Goal: Check status: Check status

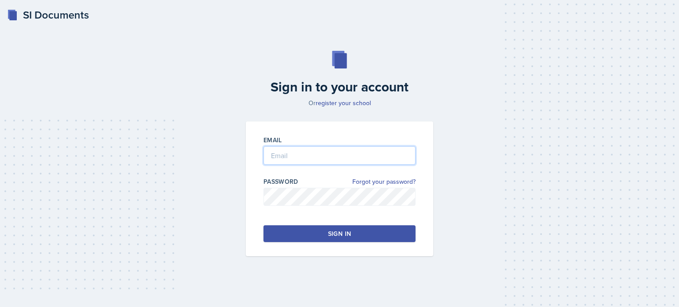
click at [367, 160] on input "email" at bounding box center [339, 155] width 152 height 19
type input "[EMAIL_ADDRESS][DOMAIN_NAME]"
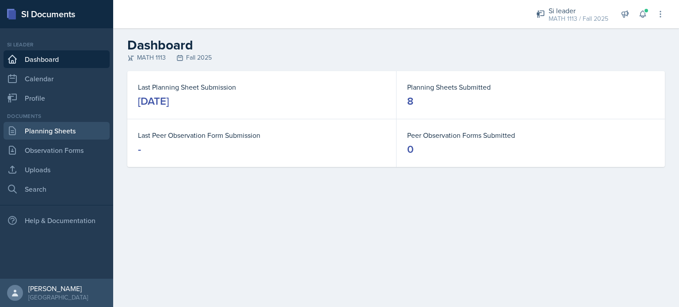
click at [48, 132] on link "Planning Sheets" at bounding box center [57, 131] width 106 height 18
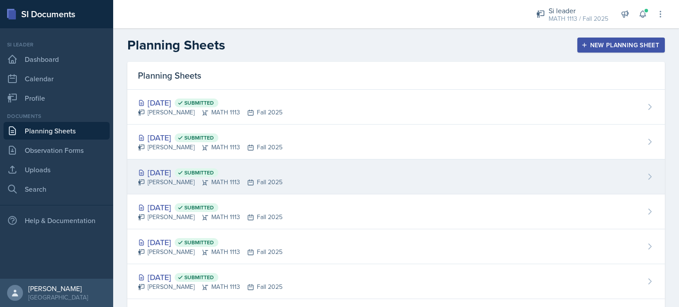
click at [181, 172] on div "[DATE] Submitted" at bounding box center [210, 173] width 145 height 12
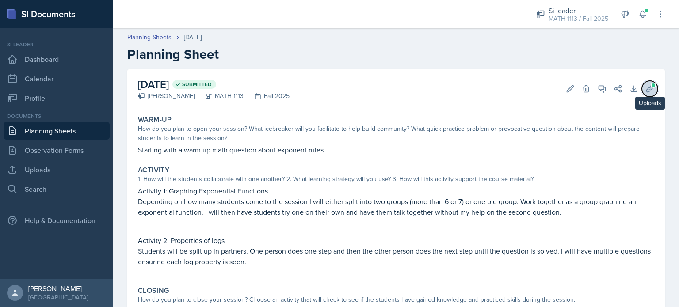
click at [646, 88] on icon at bounding box center [649, 88] width 9 height 9
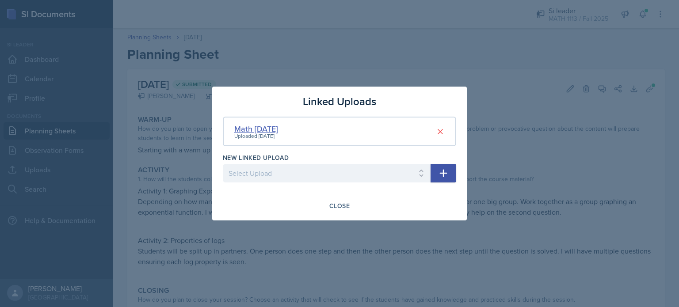
click at [246, 129] on div "Math [DATE]" at bounding box center [256, 129] width 44 height 12
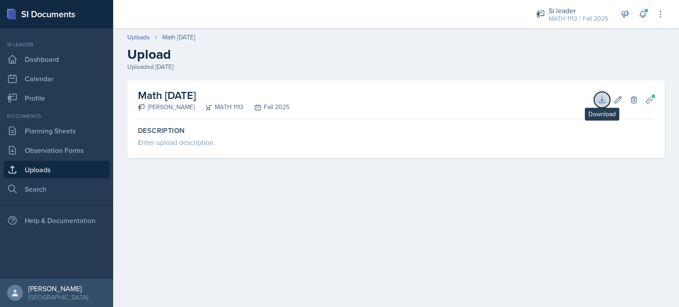
click at [600, 102] on icon at bounding box center [602, 99] width 9 height 9
